Goal: Information Seeking & Learning: Learn about a topic

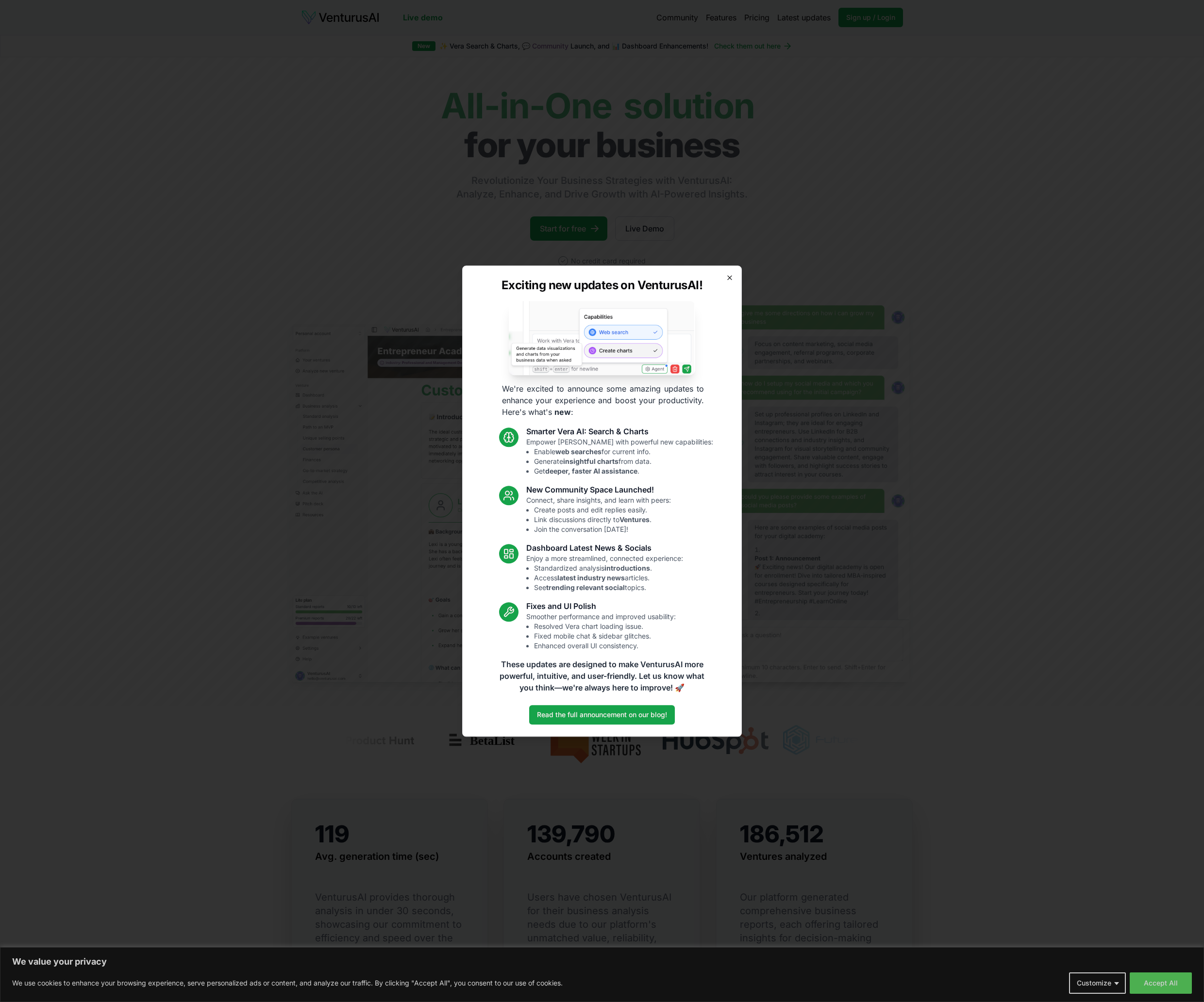
click at [733, 275] on icon "button" at bounding box center [729, 277] width 8 height 8
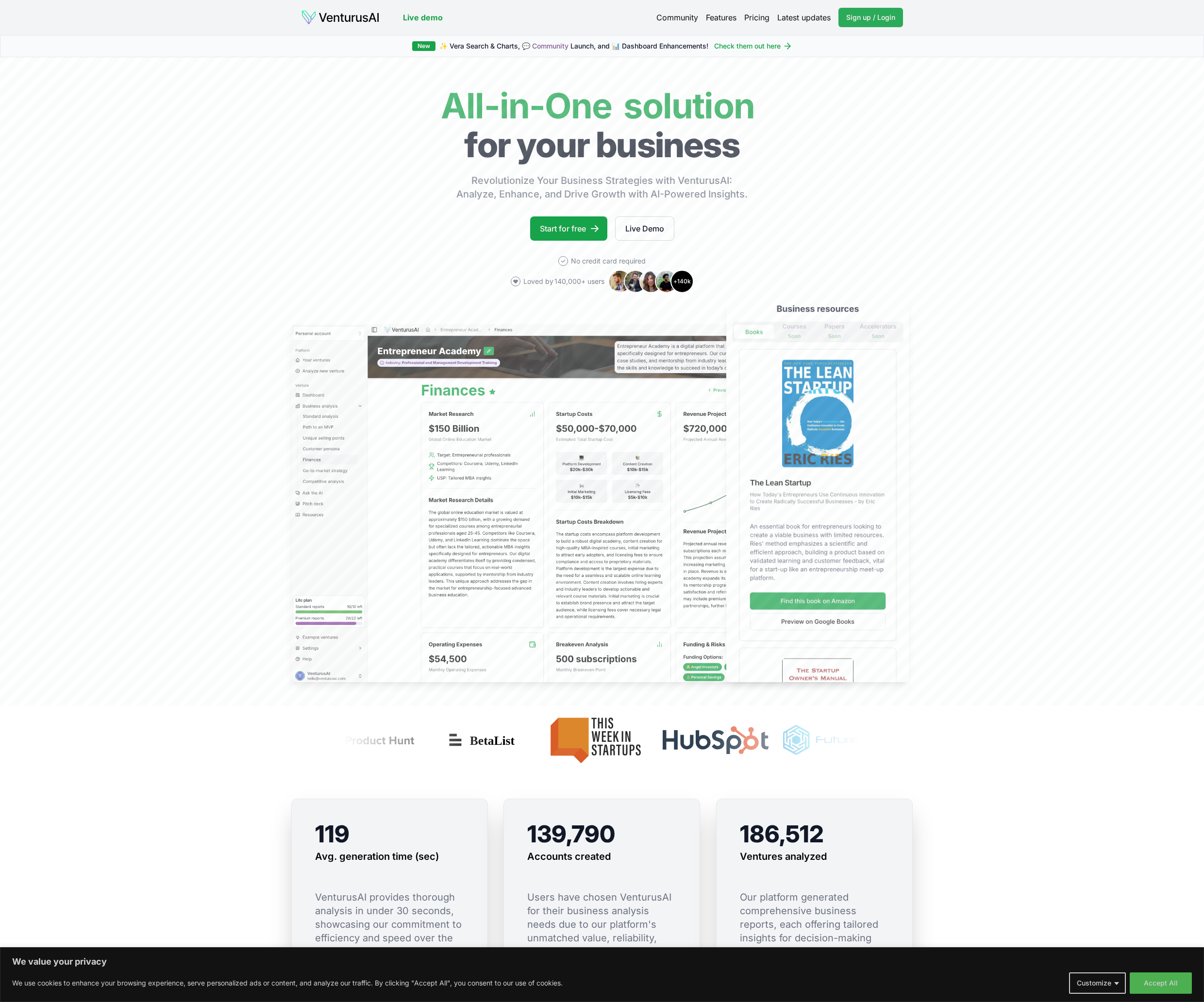
click at [864, 18] on span "Sign up / Login" at bounding box center [871, 17] width 49 height 10
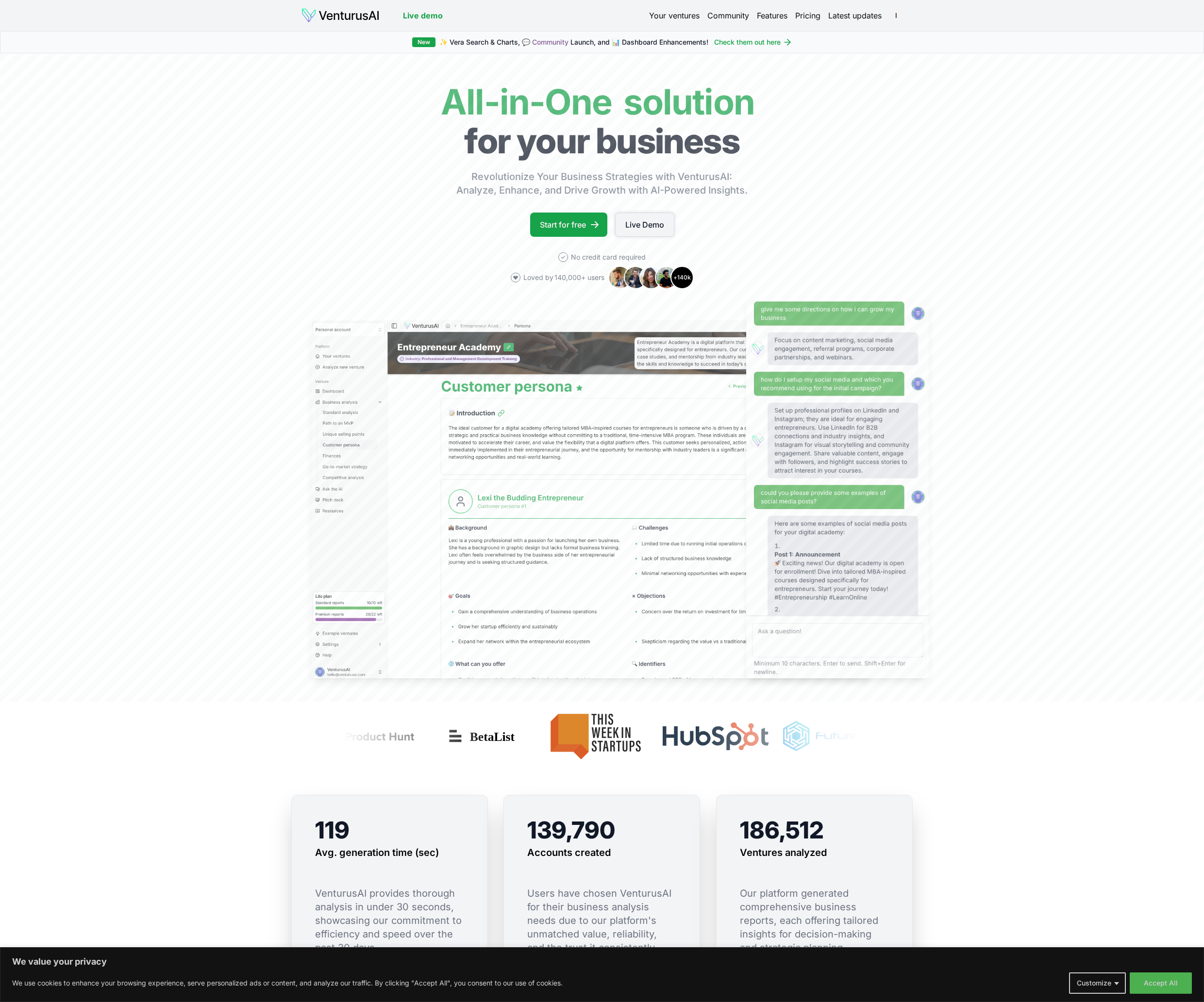
click at [635, 226] on link "Live Demo" at bounding box center [644, 224] width 59 height 24
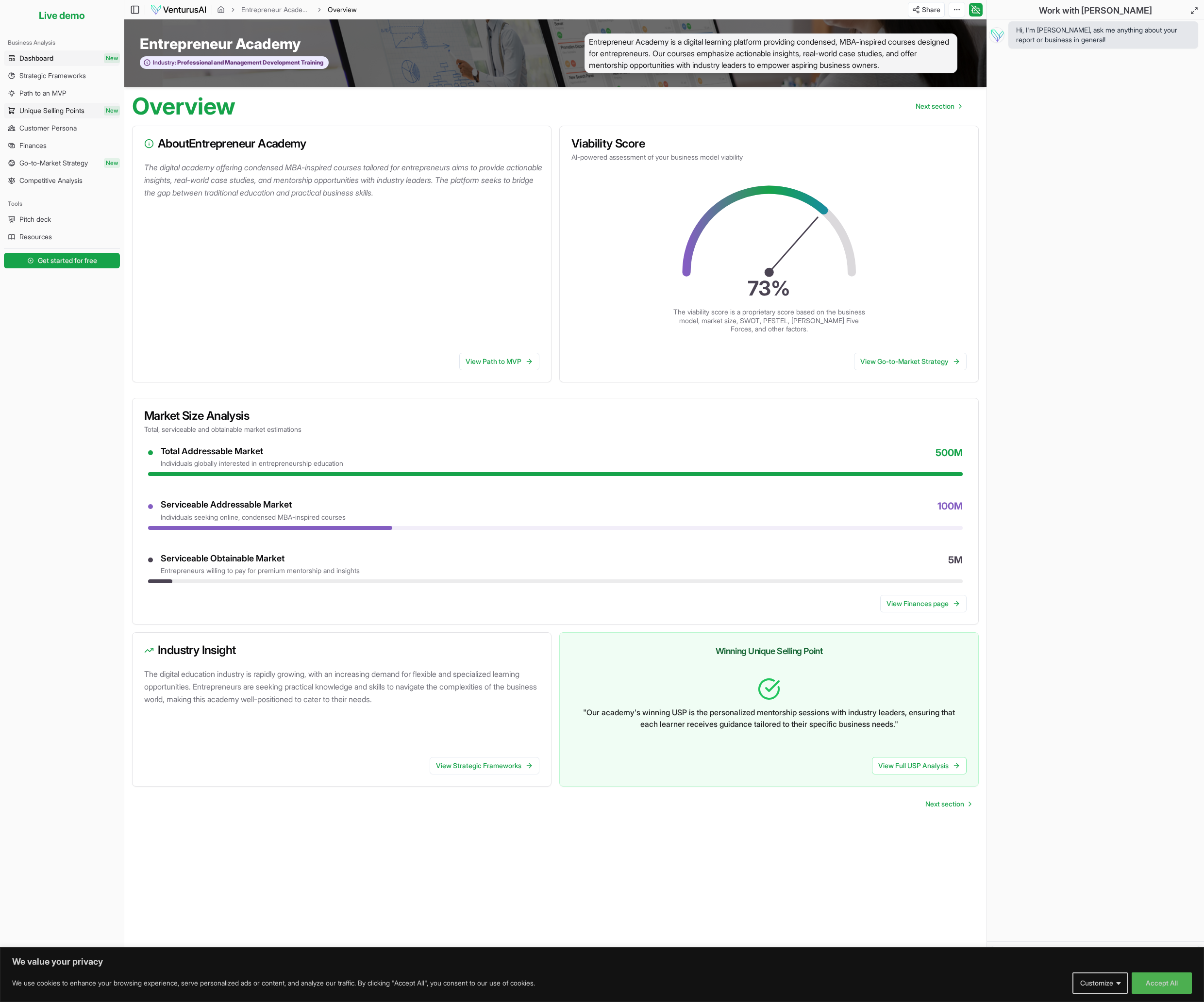
click at [67, 112] on span "Unique Selling Points" at bounding box center [52, 110] width 65 height 10
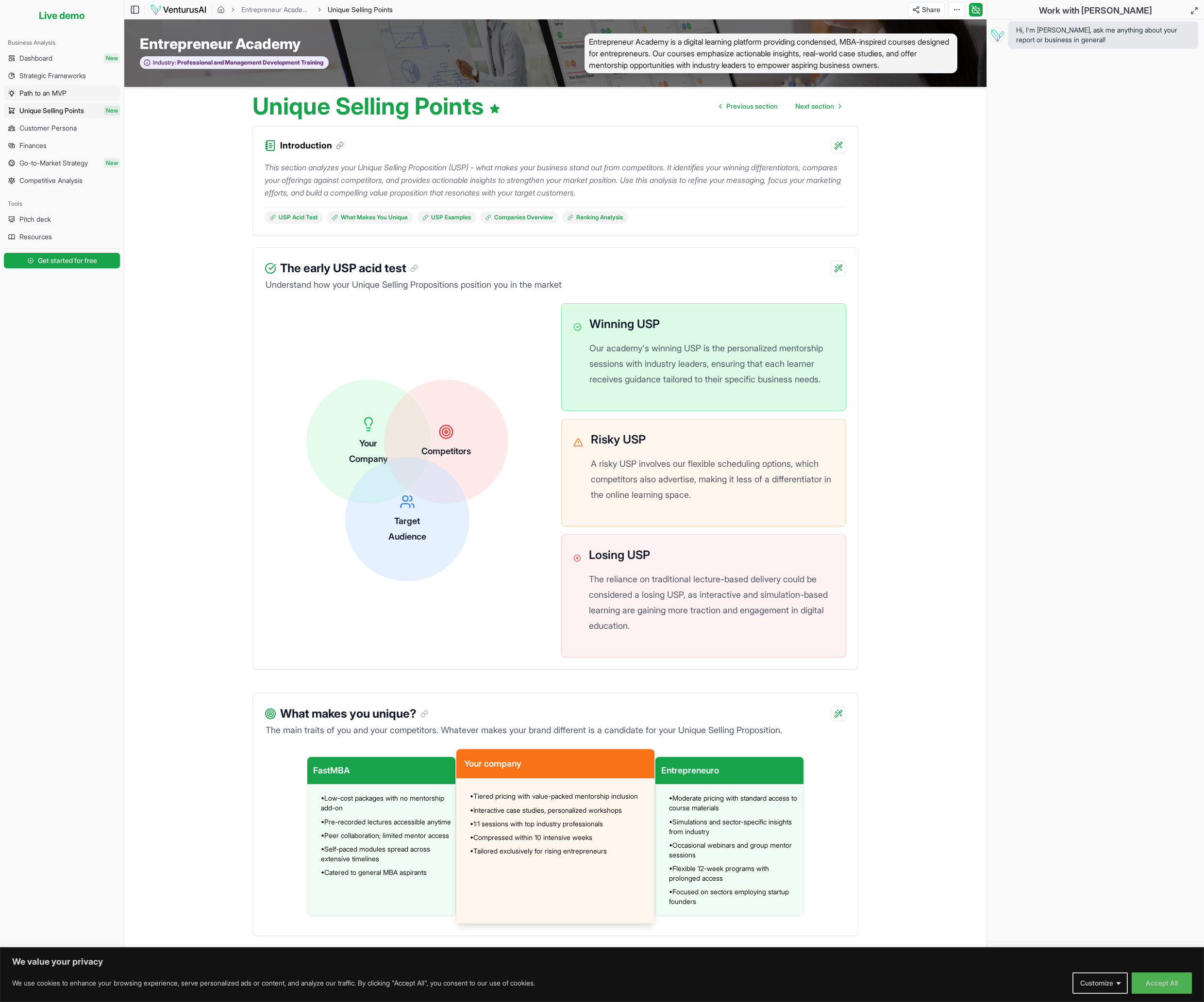
click at [61, 94] on span "Path to an MVP" at bounding box center [43, 93] width 47 height 10
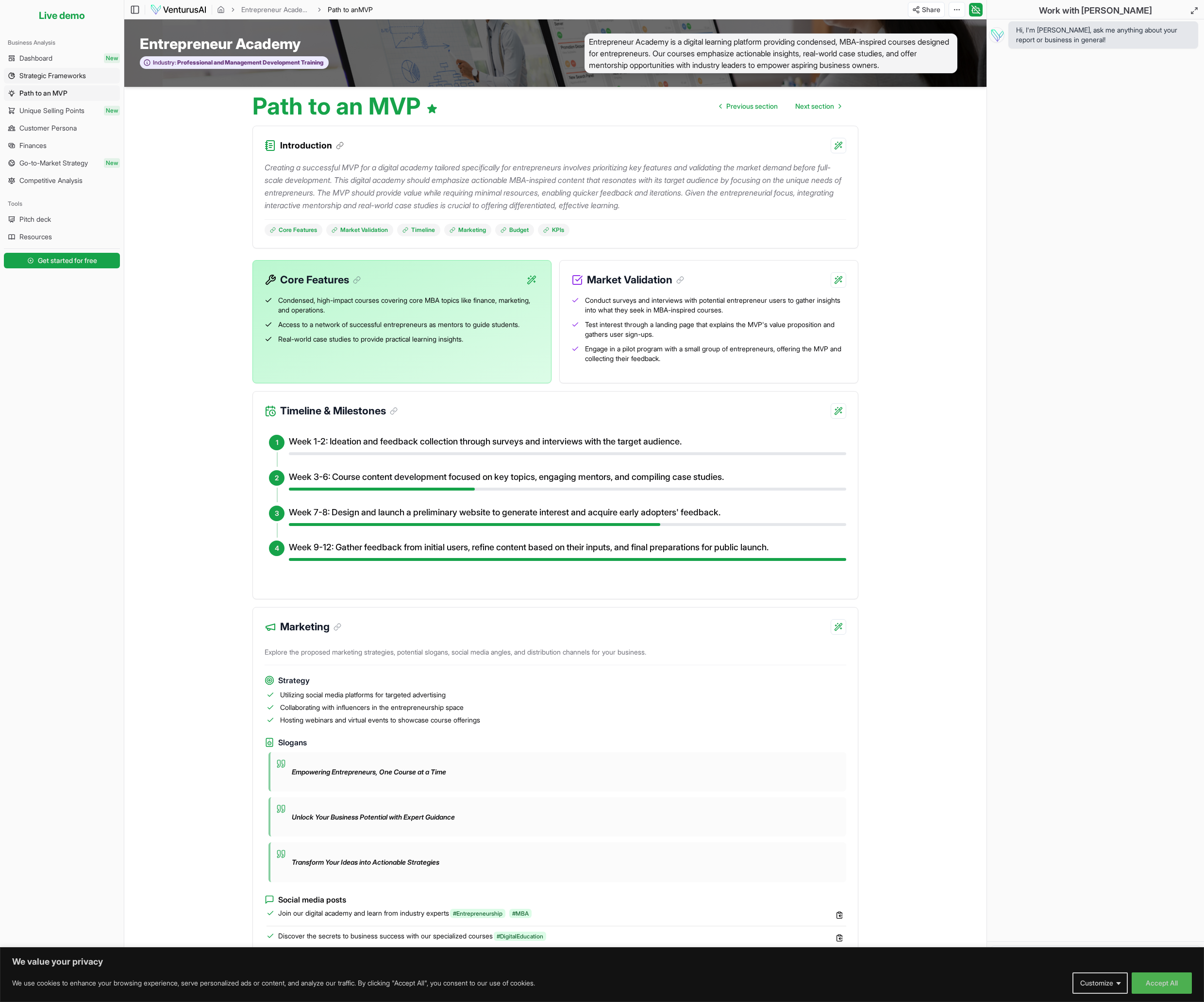
click at [59, 75] on span "Strategic Frameworks" at bounding box center [53, 75] width 67 height 10
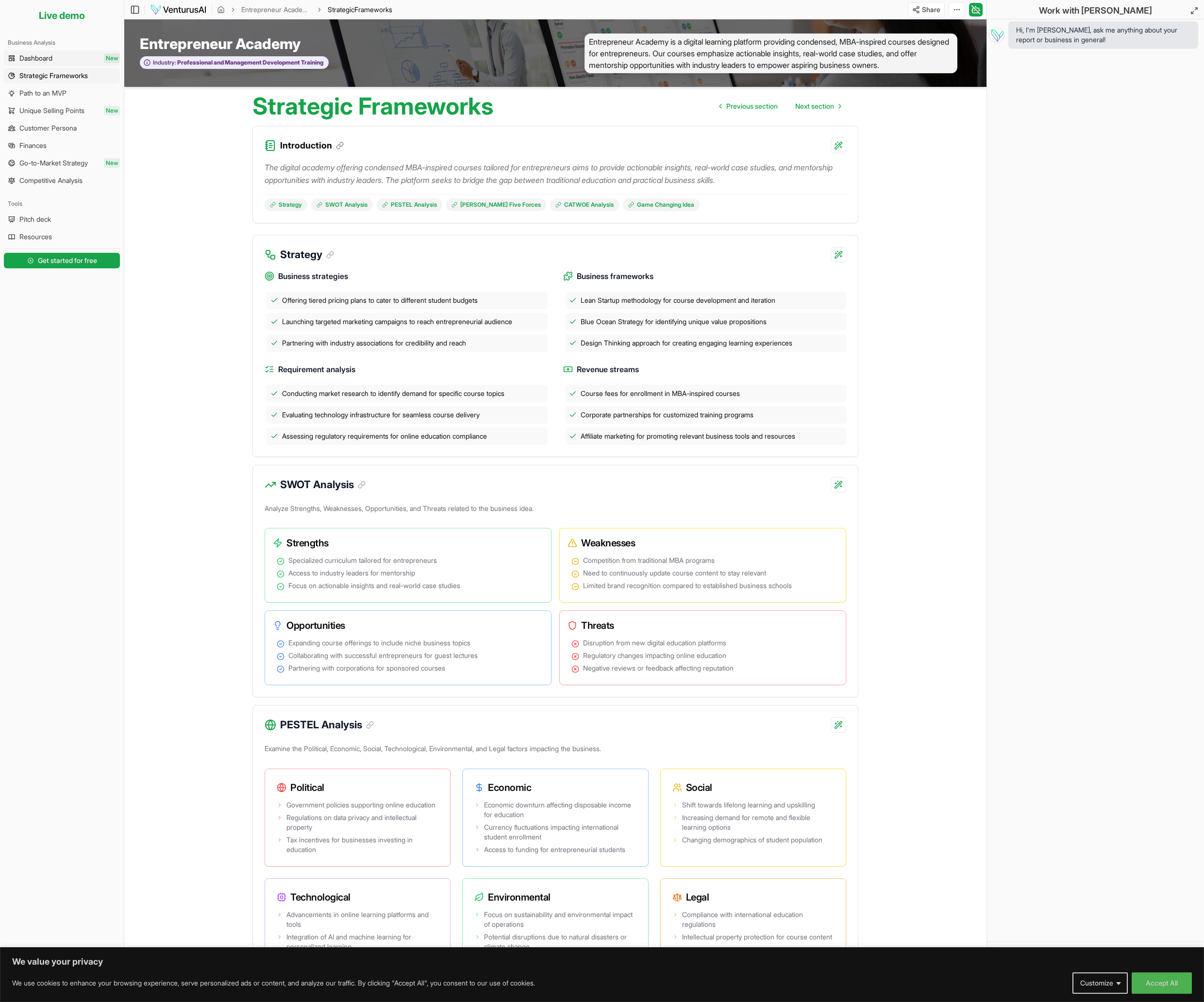
click at [57, 61] on link "Dashboard New" at bounding box center [62, 58] width 116 height 15
